Goal: Information Seeking & Learning: Learn about a topic

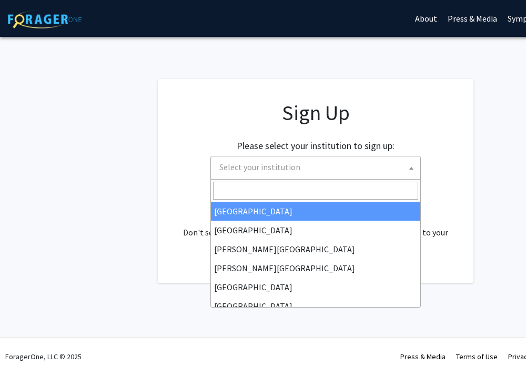
click at [367, 167] on span "Select your institution" at bounding box center [317, 167] width 205 height 22
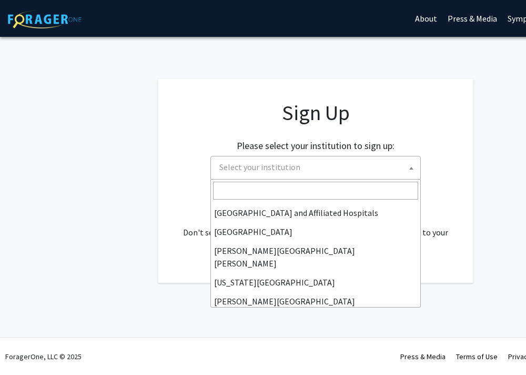
scroll to position [170, 0]
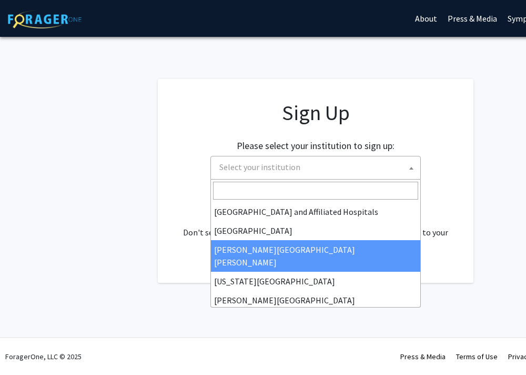
select select "1"
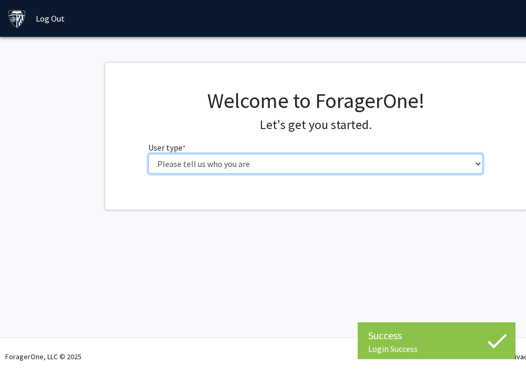
click at [364, 158] on select "Please tell us who you are Undergraduate Student Master's Student Doctoral Cand…" at bounding box center [315, 164] width 335 height 20
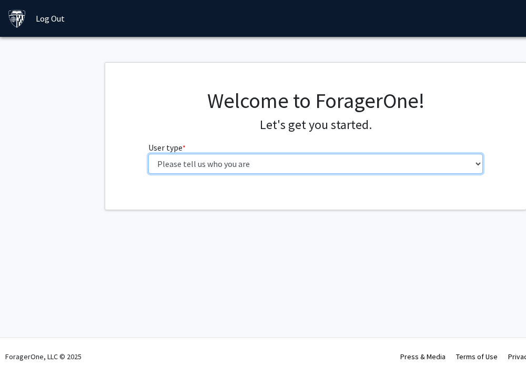
select select "3: doc"
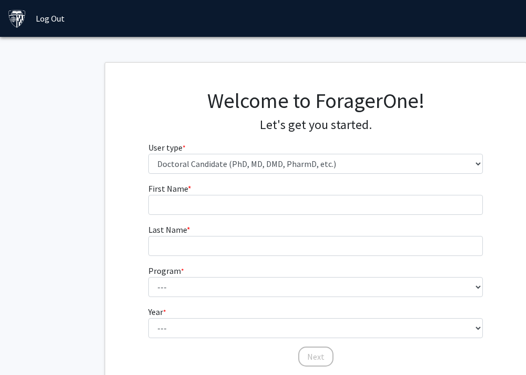
click at [351, 193] on fg-input "First Name * required" at bounding box center [315, 198] width 335 height 33
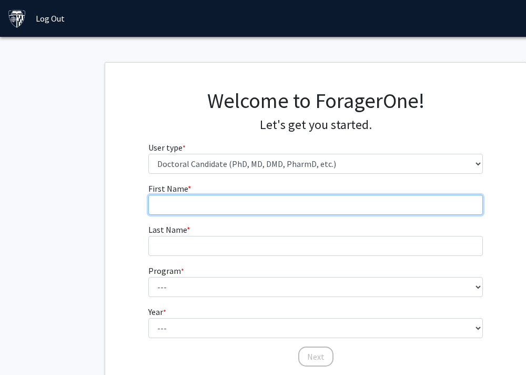
click at [347, 200] on input "First Name * required" at bounding box center [315, 205] width 335 height 20
type input "[PERSON_NAME]"
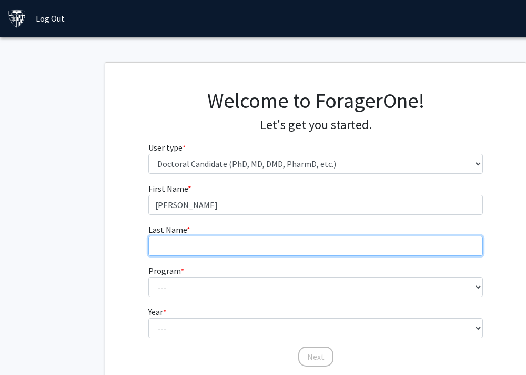
type input "DeFiori"
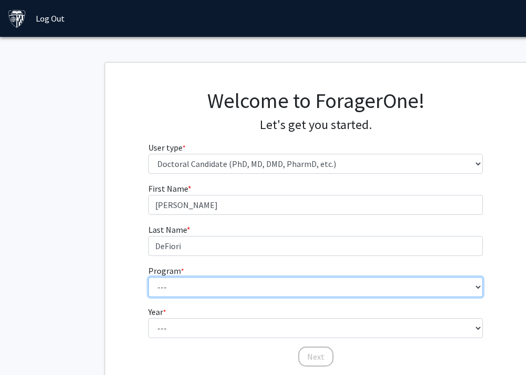
click at [217, 289] on select "--- Adult-Gerontological Acute Care Nurse Practitioner Adult-Gerontological Cri…" at bounding box center [315, 287] width 335 height 20
select select "39: 42"
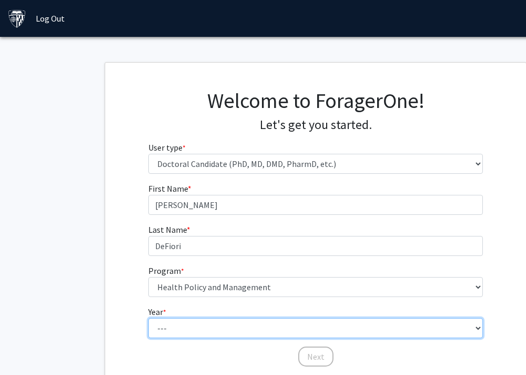
click at [239, 325] on select "--- First Year Second Year Third Year Fourth Year Fifth Year Sixth Year Seventh…" at bounding box center [315, 328] width 335 height 20
select select "4: fourth_year"
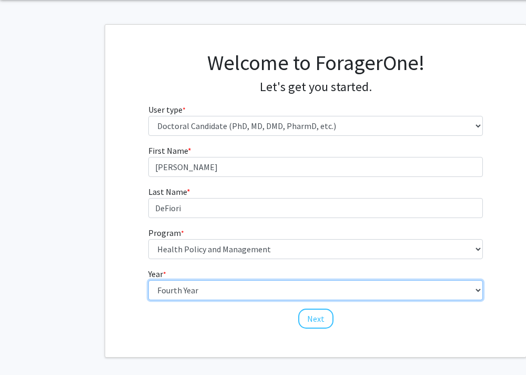
scroll to position [82, 0]
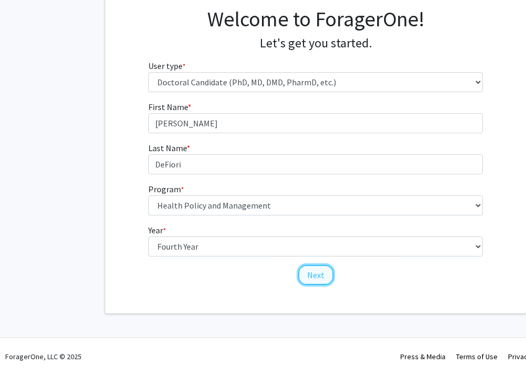
click at [313, 268] on button "Next" at bounding box center [315, 275] width 35 height 20
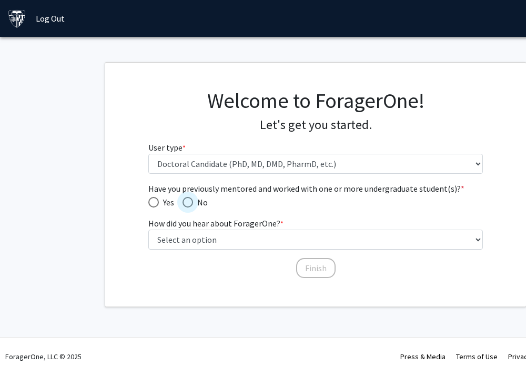
click at [189, 199] on span "Have you previously mentored and worked with one or more undergraduate student(…" at bounding box center [188, 202] width 11 height 11
click at [189, 199] on input "No" at bounding box center [188, 202] width 11 height 11
radio input "true"
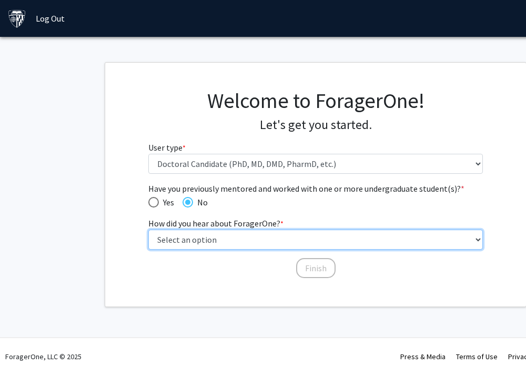
click at [219, 240] on select "Select an option Peer/student recommendation Faculty/staff recommendation Unive…" at bounding box center [315, 239] width 335 height 20
select select "3: university_website"
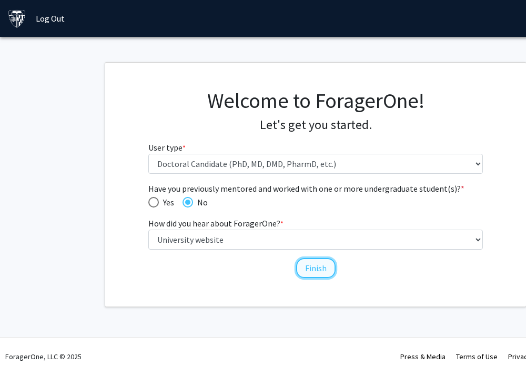
click at [320, 265] on button "Finish" at bounding box center [315, 268] width 39 height 20
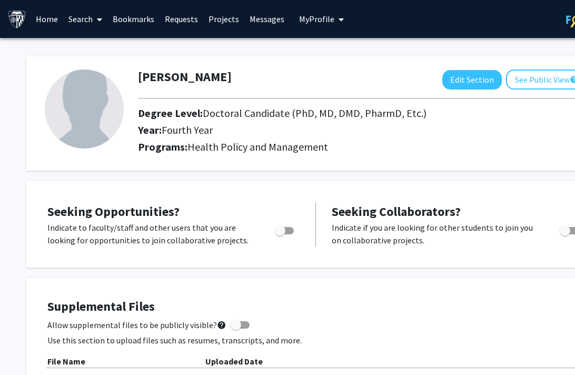
click at [89, 14] on link "Search" at bounding box center [85, 19] width 44 height 37
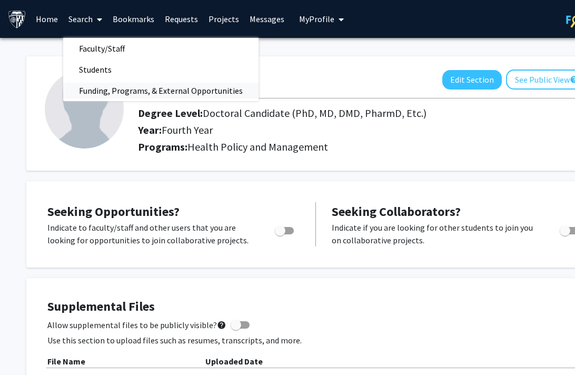
click at [137, 85] on span "Funding, Programs, & External Opportunities" at bounding box center [160, 90] width 195 height 21
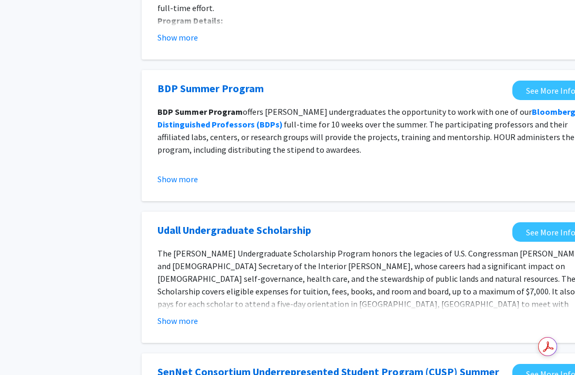
scroll to position [0, 24]
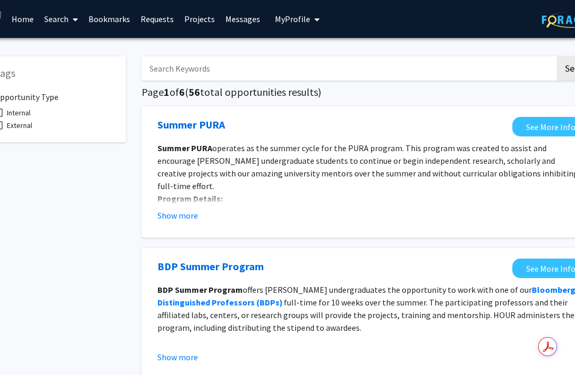
click at [264, 73] on input "Search Keywords" at bounding box center [348, 68] width 413 height 24
click at [526, 56] on button "Search" at bounding box center [577, 68] width 43 height 24
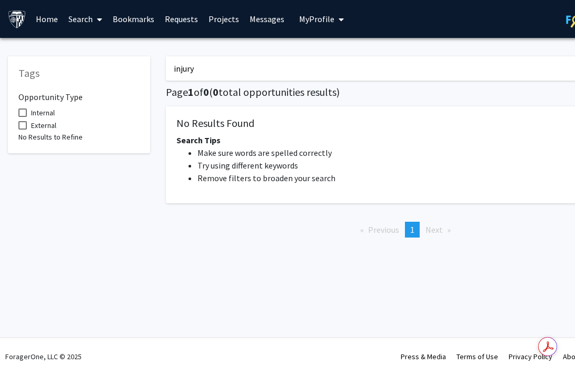
drag, startPoint x: 225, startPoint y: 68, endPoint x: 130, endPoint y: 66, distance: 94.7
click at [130, 66] on div "Tags Opportunity Type Internal External No Results to Refine injury Search Page…" at bounding box center [315, 146] width 631 height 200
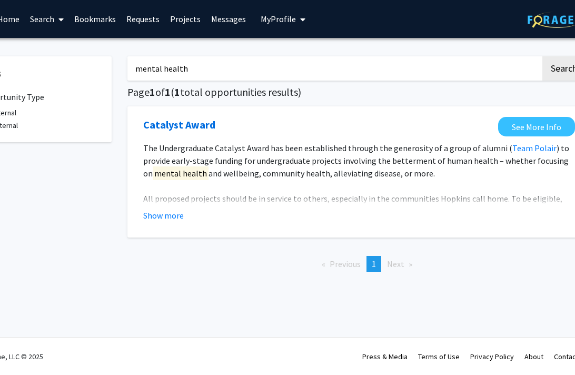
scroll to position [0, 57]
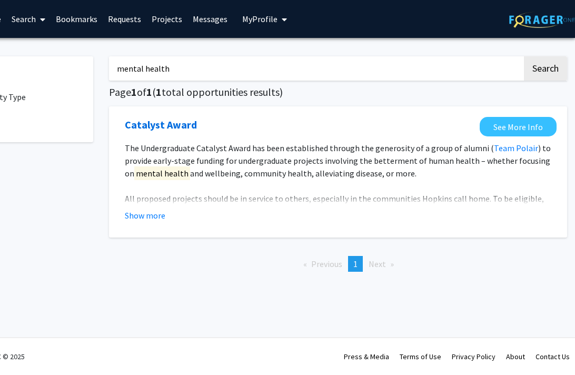
click at [170, 63] on input "mental health" at bounding box center [315, 68] width 413 height 24
click at [524, 56] on button "Search" at bounding box center [545, 68] width 43 height 24
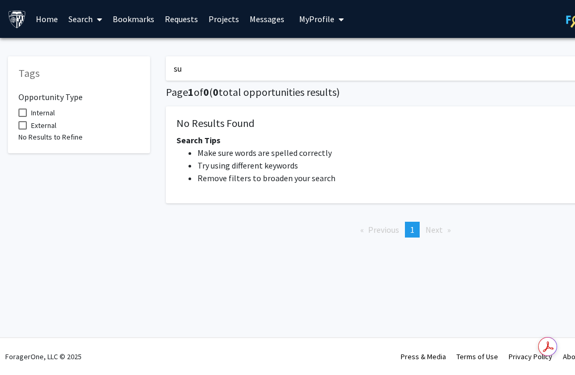
type input "s"
type input "public health"
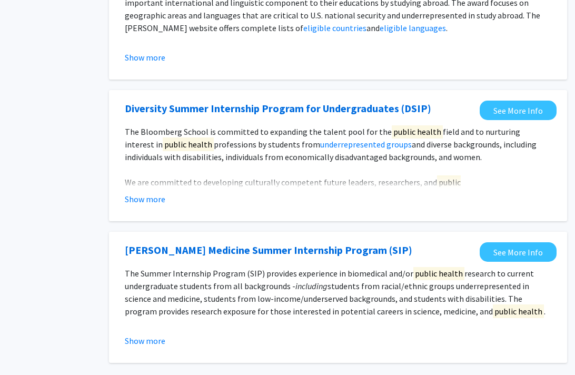
scroll to position [0, 57]
